Goal: Information Seeking & Learning: Learn about a topic

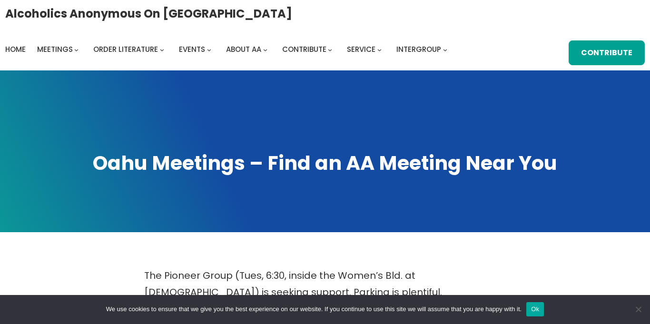
scroll to position [463, 0]
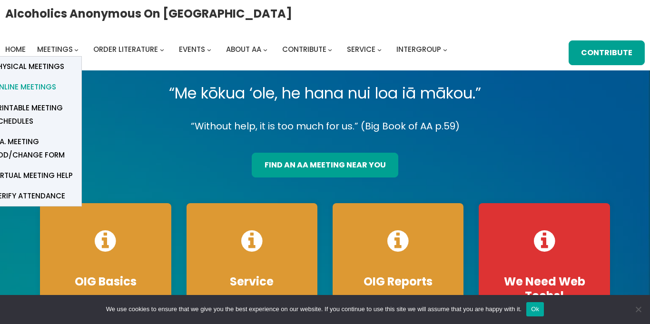
click at [40, 89] on span "Online Meetings" at bounding box center [24, 86] width 63 height 13
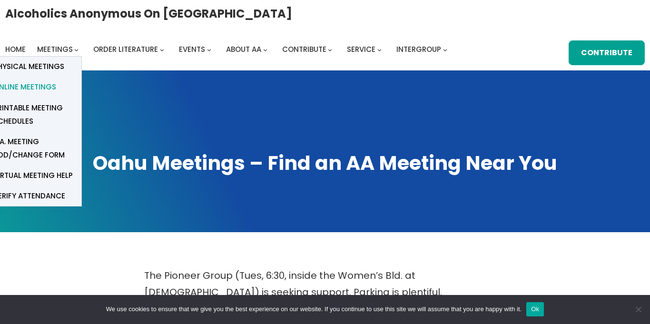
scroll to position [8, 0]
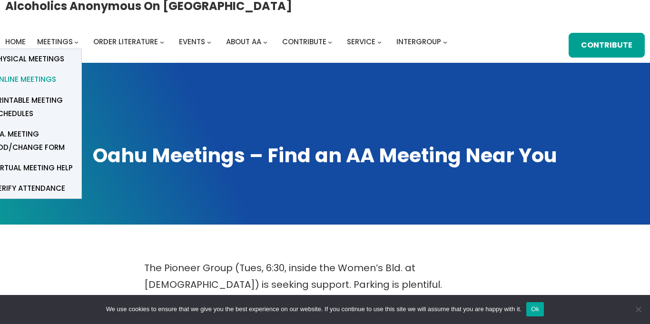
click at [47, 88] on link "Online Meetings" at bounding box center [33, 80] width 95 height 20
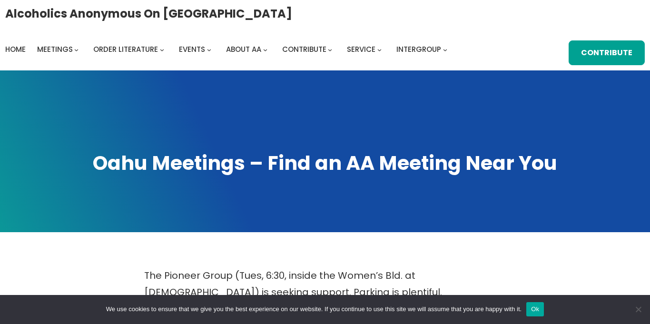
click at [440, 23] on div "Alcoholics Anonymous on Oahu Home Meetings Physical Meetings Online Meetings Pr…" at bounding box center [325, 35] width 640 height 60
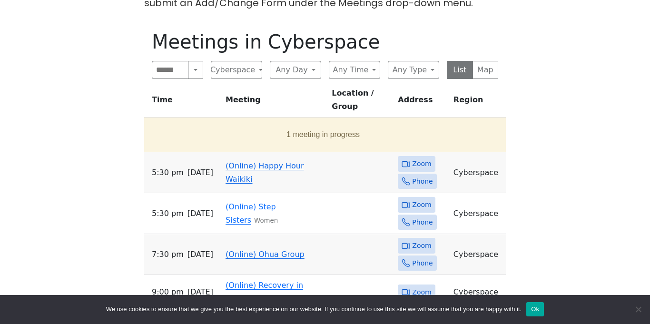
scroll to position [476, 0]
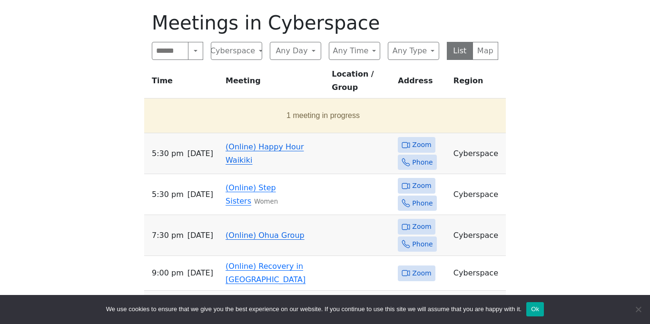
click at [222, 291] on td "6:30 AM Wednesday" at bounding box center [183, 315] width 78 height 48
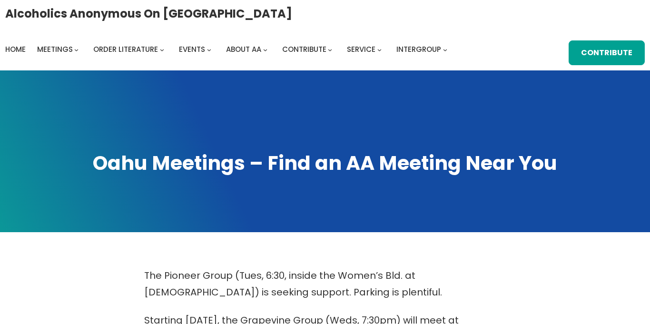
scroll to position [463, 0]
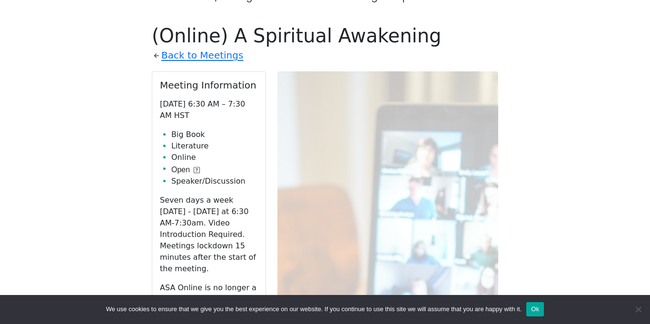
click at [226, 47] on link "Back to Meetings" at bounding box center [202, 55] width 82 height 17
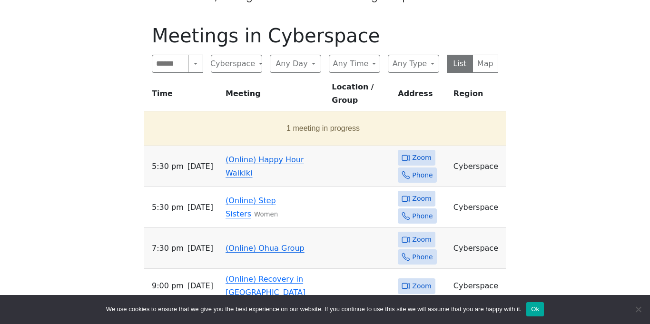
click at [280, 155] on link "(Online) Happy Hour Waikiki" at bounding box center [265, 166] width 78 height 22
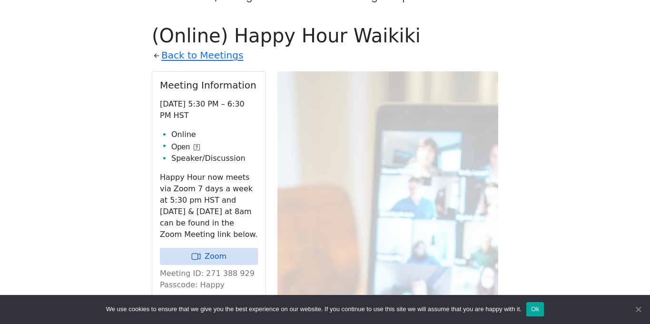
click at [642, 309] on span "Cookie Notice" at bounding box center [639, 310] width 10 height 10
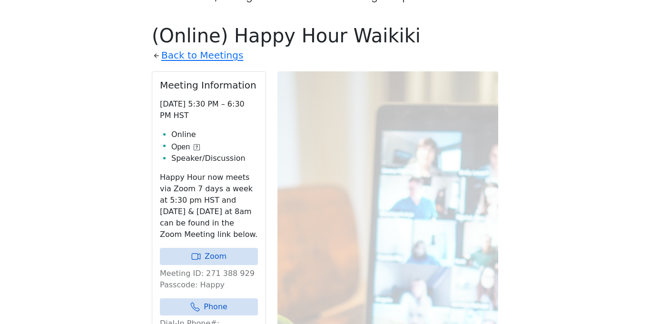
click at [561, 53] on div "The Pioneer Group (Tues, 6:30, inside the Women’s Bld. at [DEMOGRAPHIC_DATA]) i…" at bounding box center [324, 208] width 585 height 808
click at [210, 248] on link "Zoom" at bounding box center [209, 256] width 98 height 17
